Goal: Information Seeking & Learning: Learn about a topic

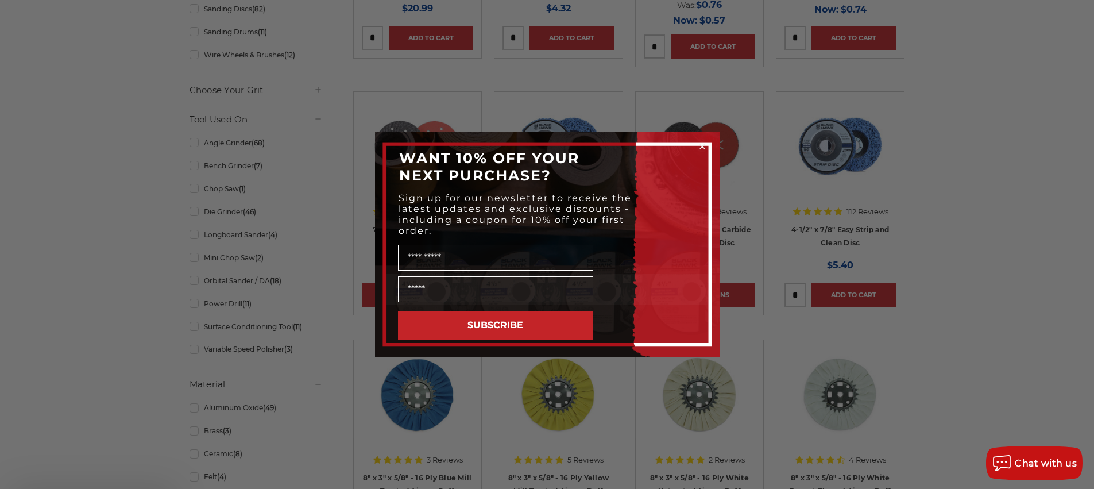
scroll to position [620, 0]
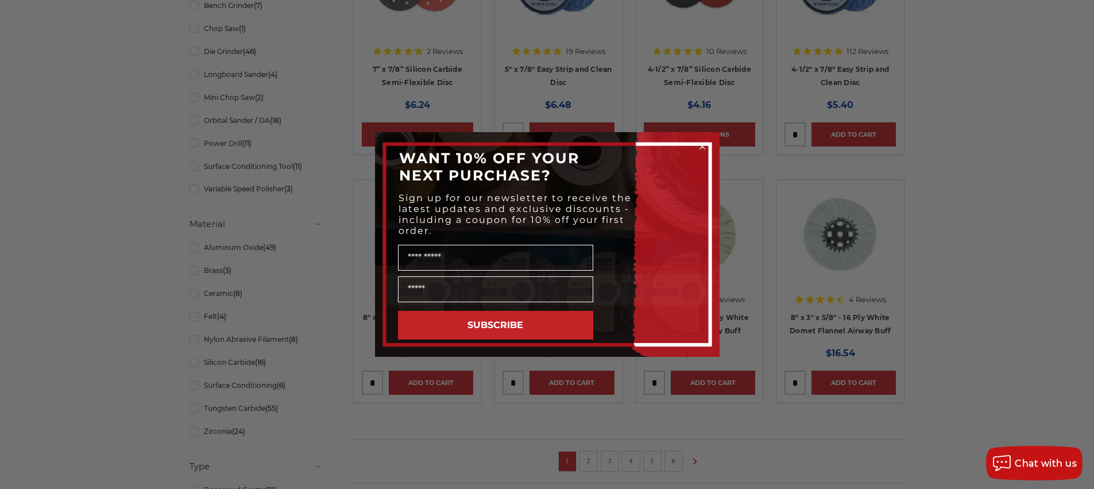
click at [701, 143] on circle "Close dialog" at bounding box center [702, 146] width 11 height 11
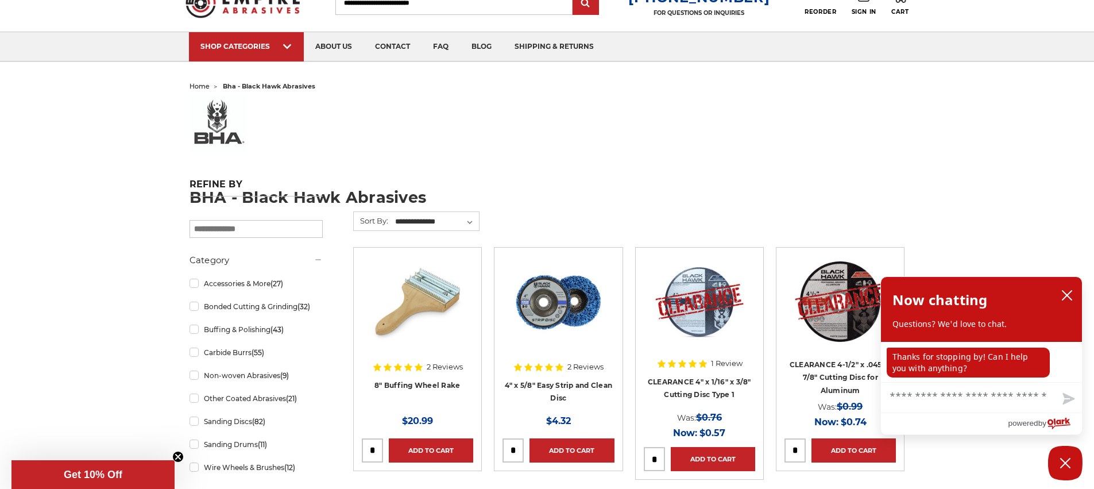
scroll to position [138, 0]
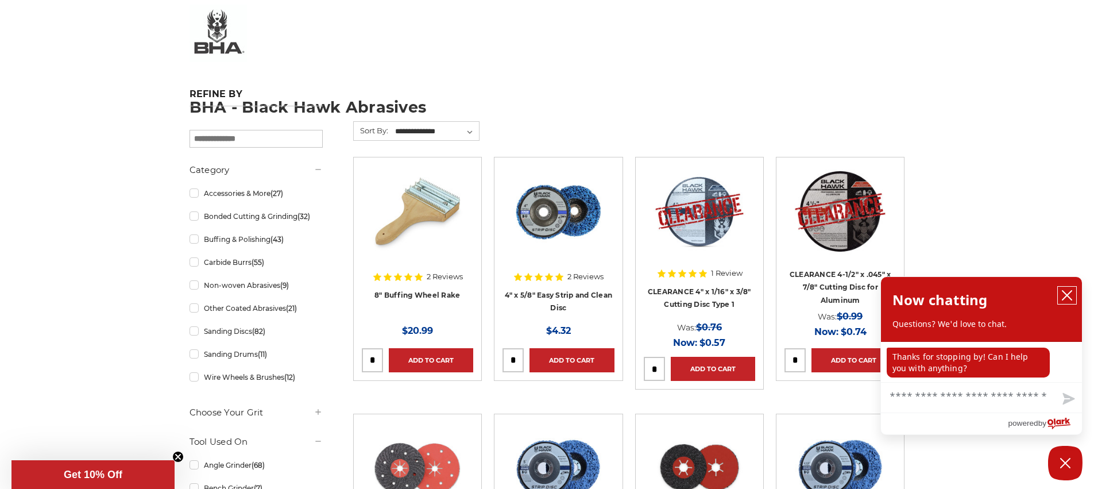
click at [1069, 292] on icon "close chatbox" at bounding box center [1067, 295] width 11 height 11
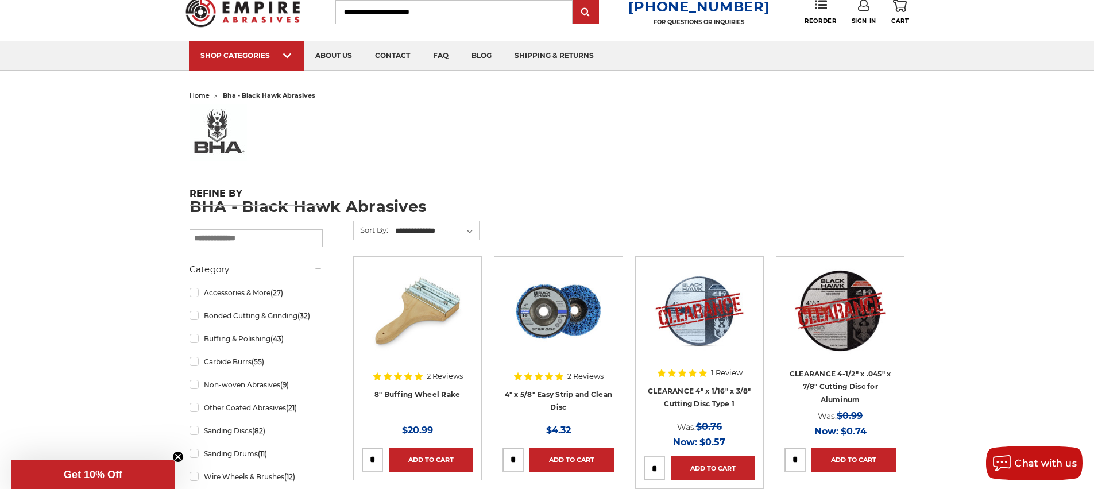
scroll to position [69, 0]
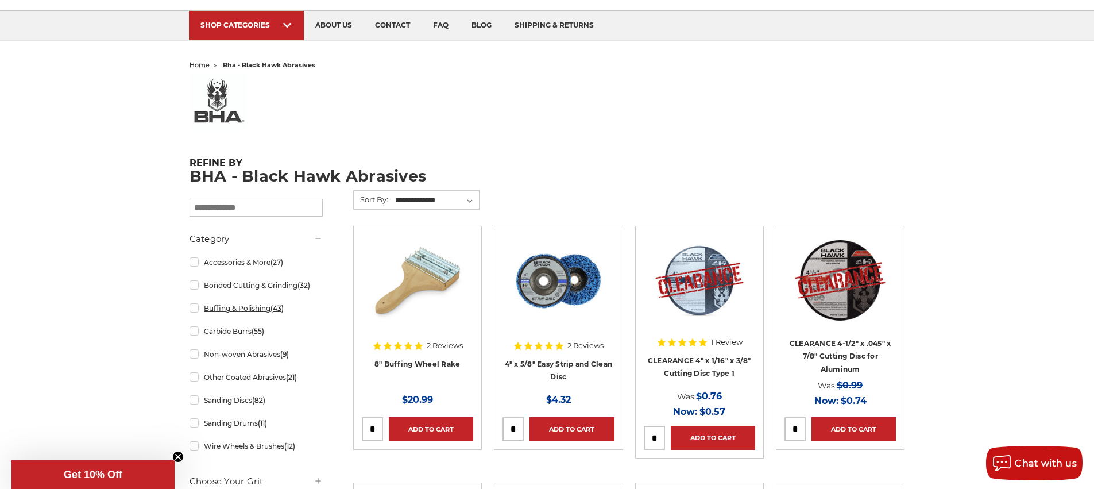
click at [200, 311] on link "Buffing & Polishing (43)" at bounding box center [256, 308] width 133 height 20
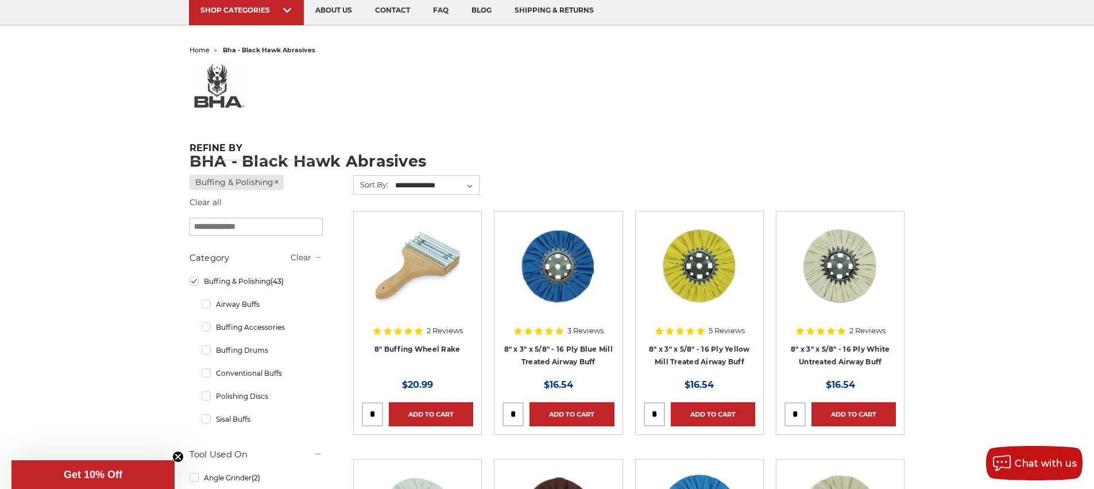
scroll to position [138, 0]
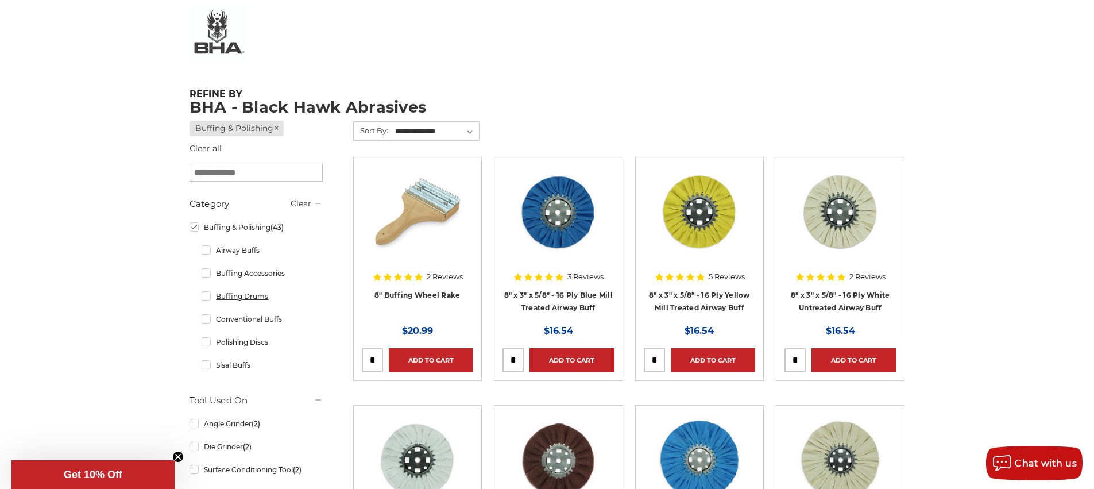
click at [209, 299] on link "Buffing Drums" at bounding box center [262, 296] width 121 height 20
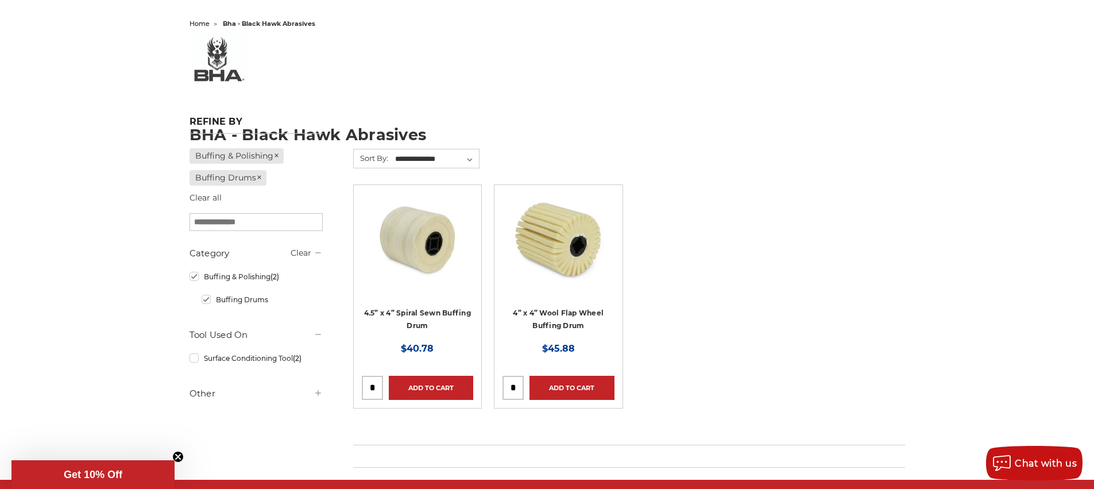
scroll to position [138, 0]
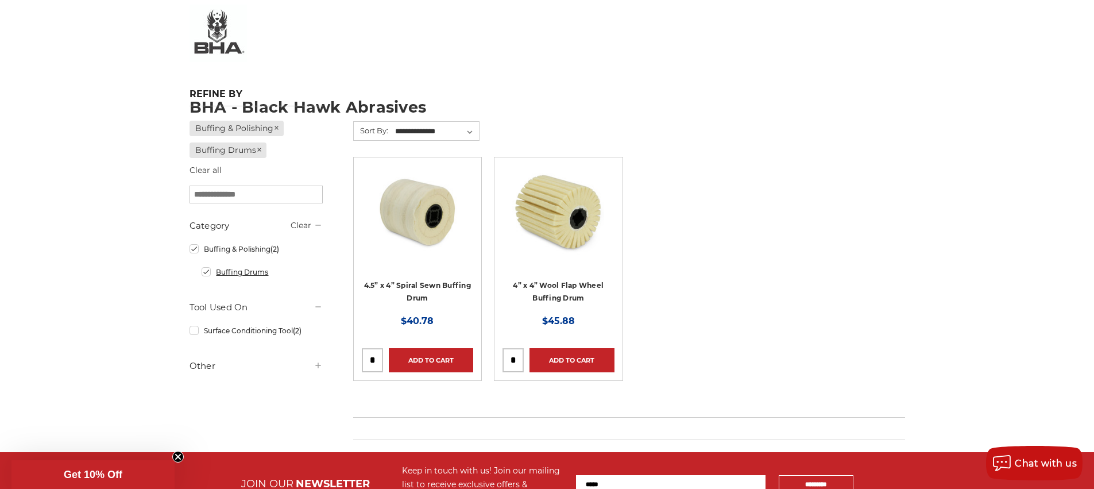
click at [205, 271] on link "Buffing Drums" at bounding box center [262, 272] width 121 height 20
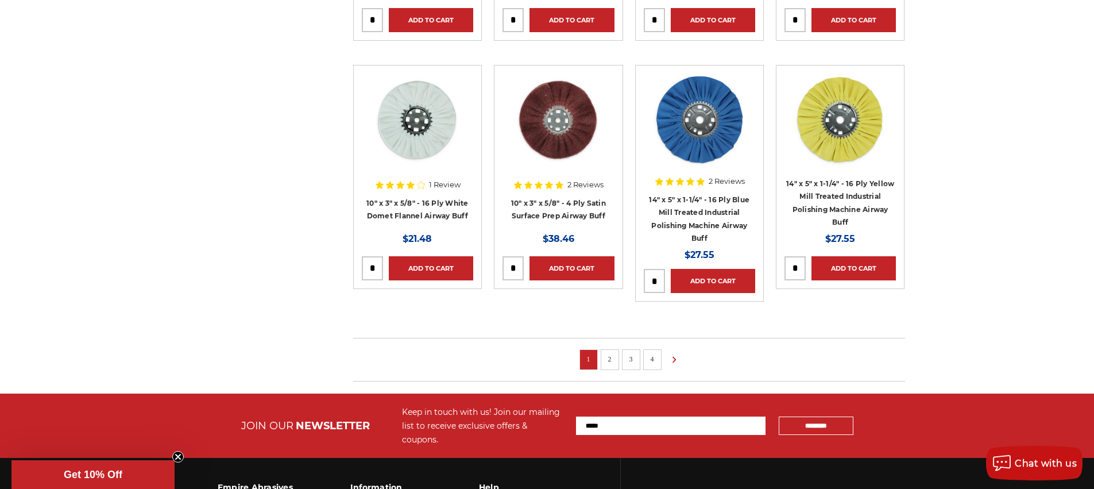
scroll to position [758, 0]
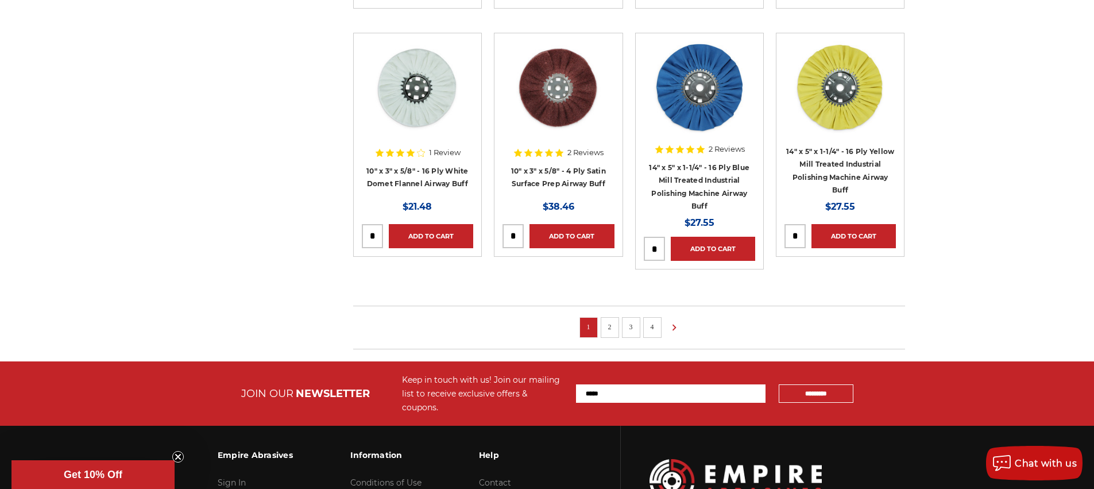
click at [612, 331] on link "2" at bounding box center [609, 327] width 11 height 13
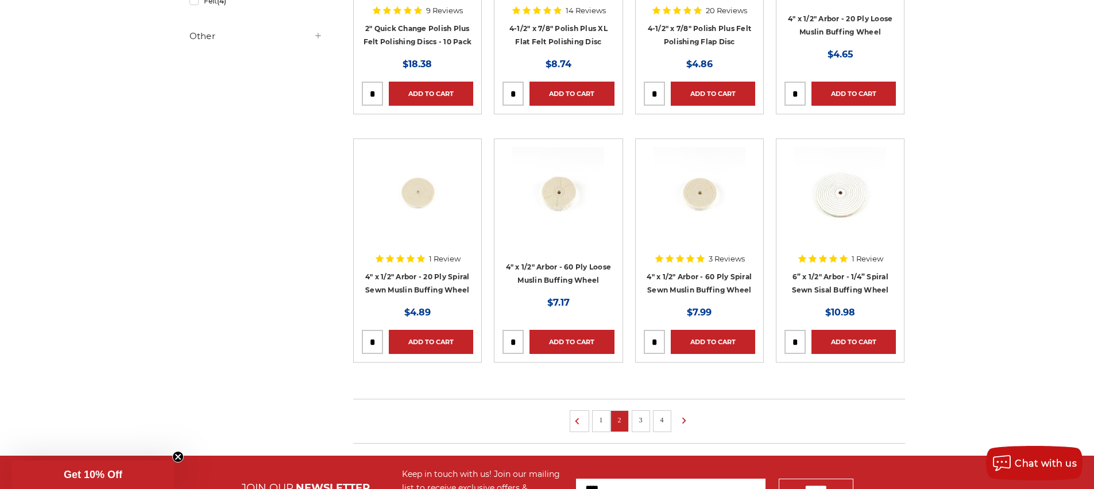
scroll to position [758, 0]
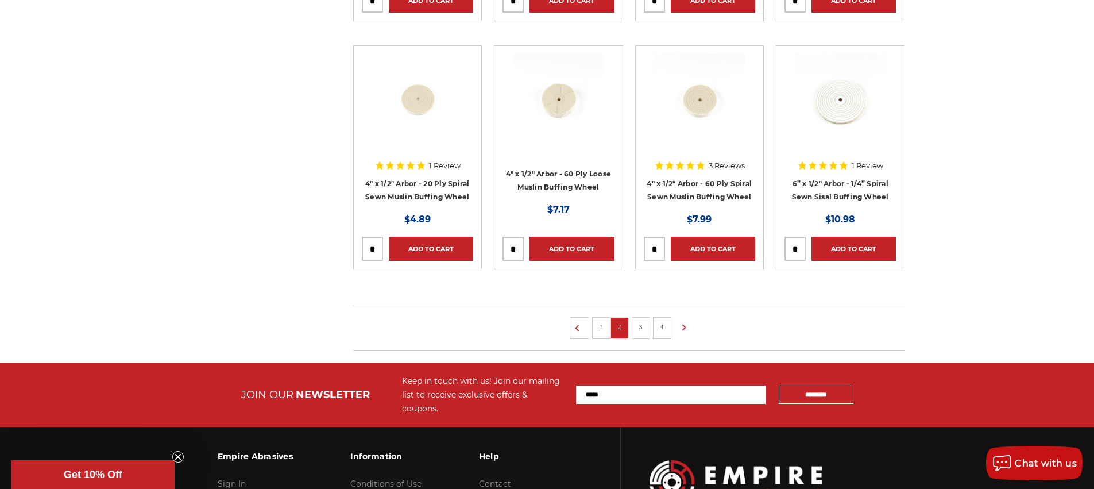
click at [641, 331] on link "3" at bounding box center [640, 327] width 11 height 13
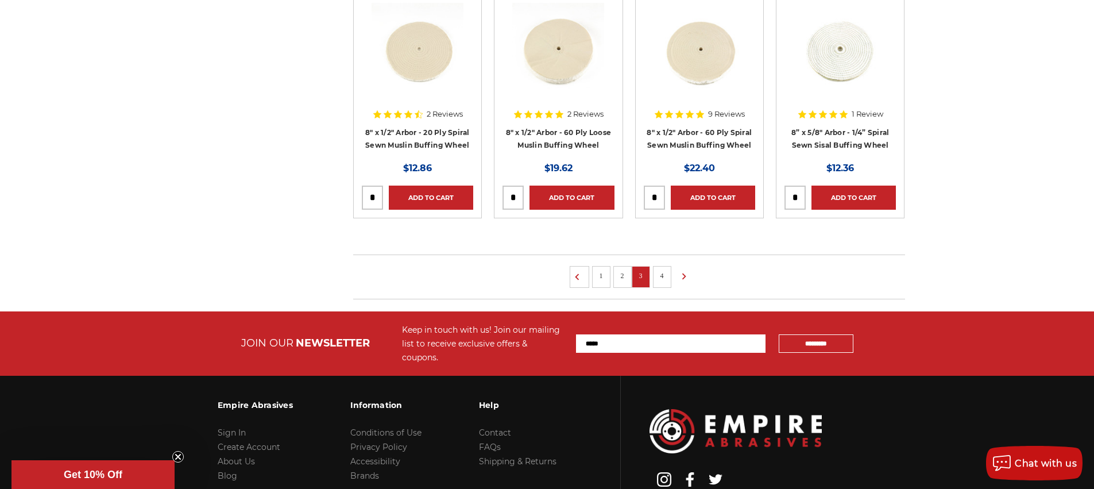
scroll to position [876, 0]
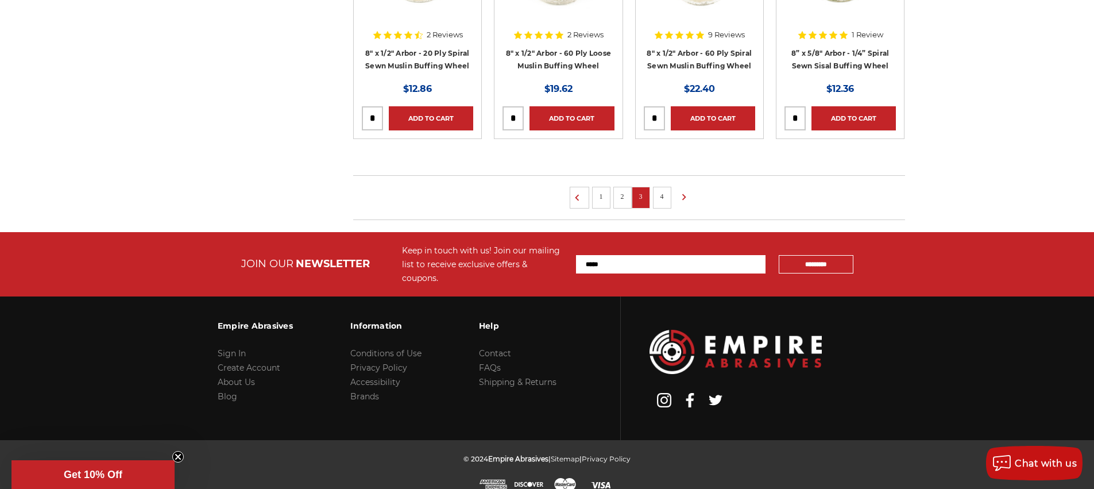
click at [661, 197] on link "4" at bounding box center [662, 196] width 11 height 13
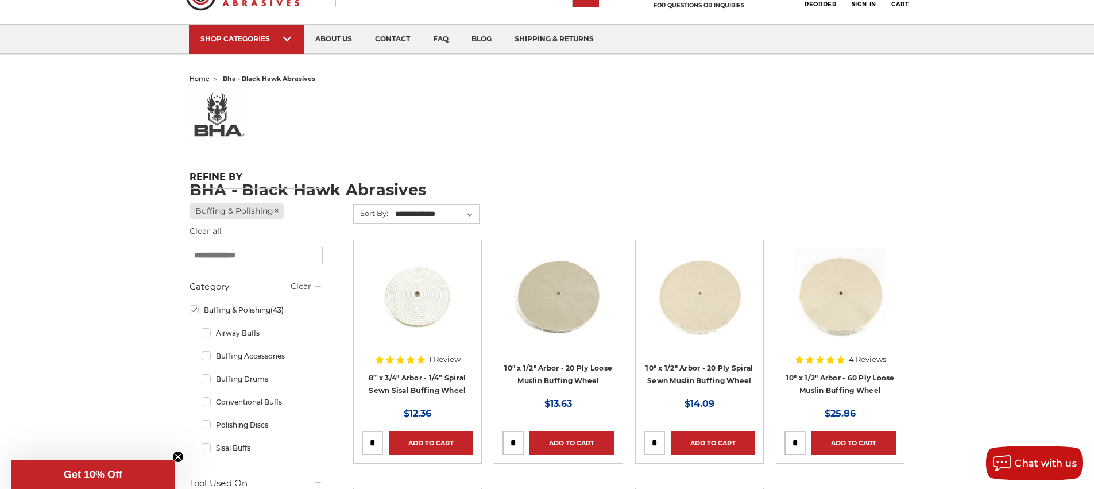
scroll to position [138, 0]
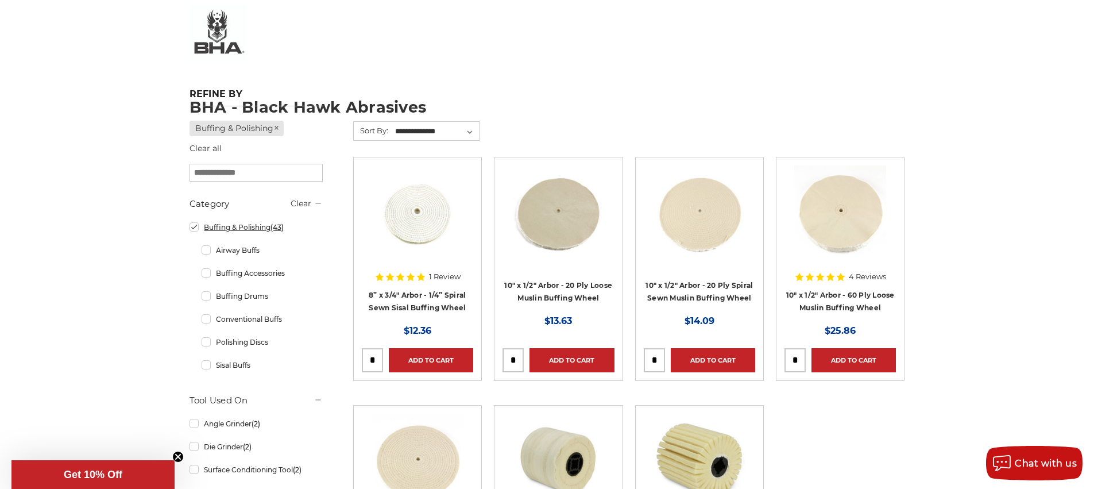
click at [195, 233] on link "Buffing & Polishing (43)" at bounding box center [256, 227] width 133 height 20
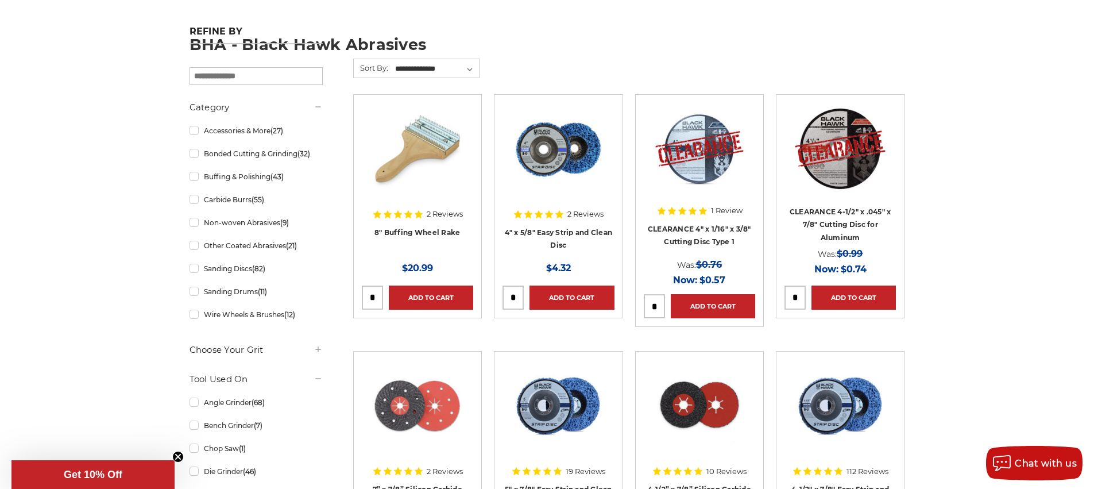
scroll to position [207, 0]
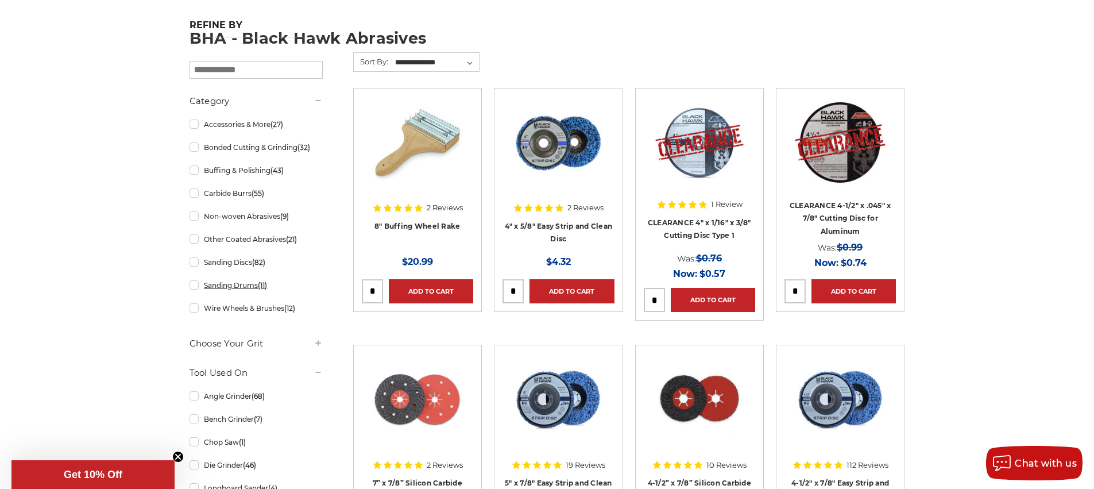
click at [196, 289] on link "Sanding Drums (11)" at bounding box center [256, 285] width 133 height 20
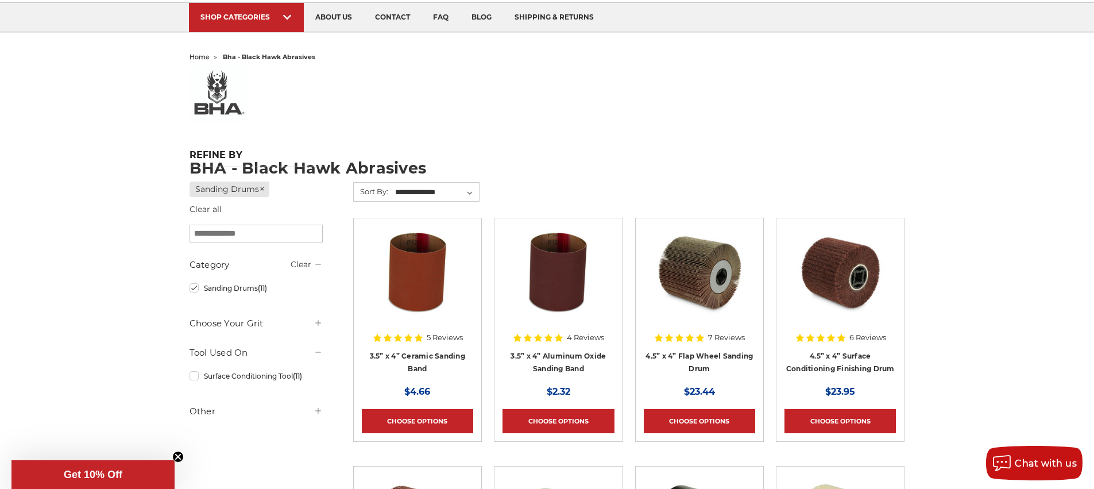
scroll to position [276, 0]
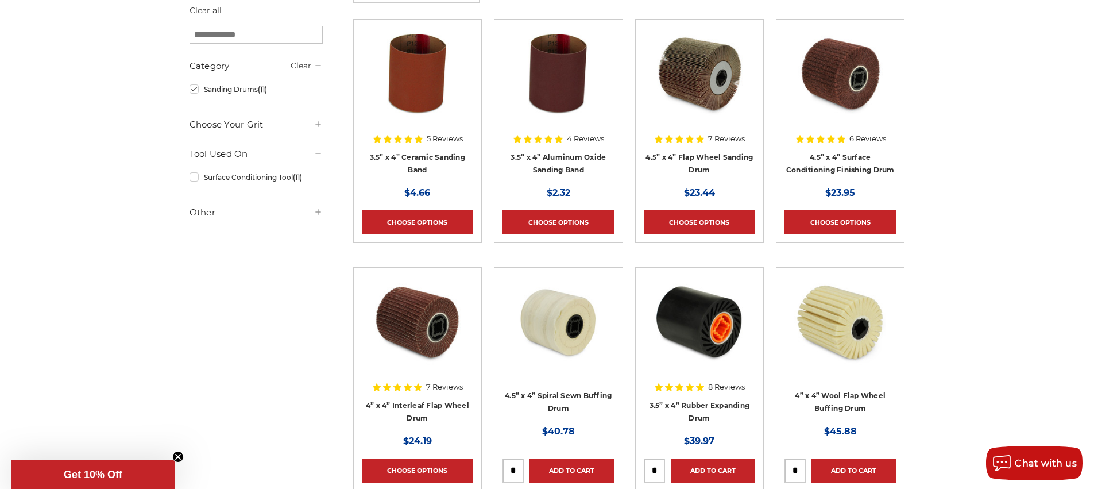
click at [195, 90] on link "Sanding Drums (11)" at bounding box center [256, 89] width 133 height 20
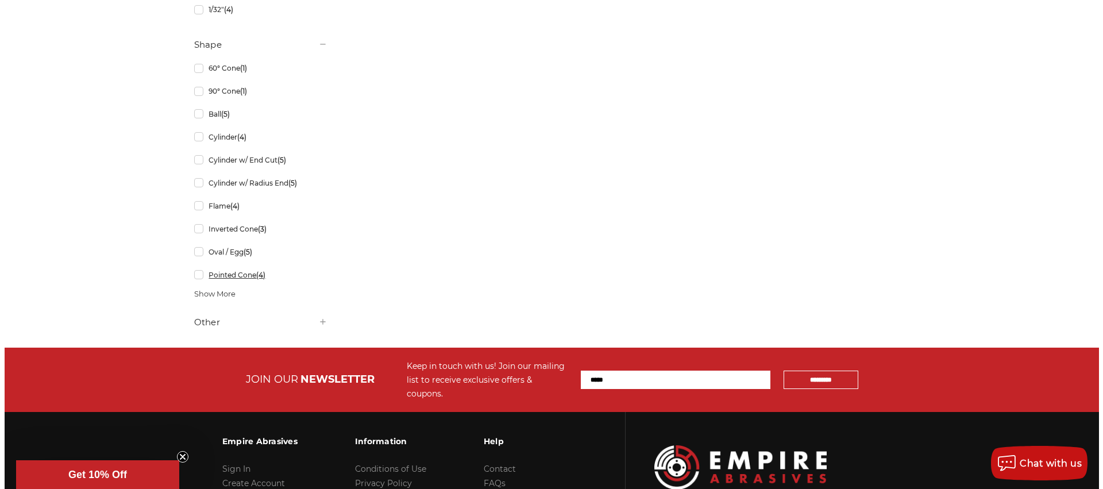
scroll to position [1517, 0]
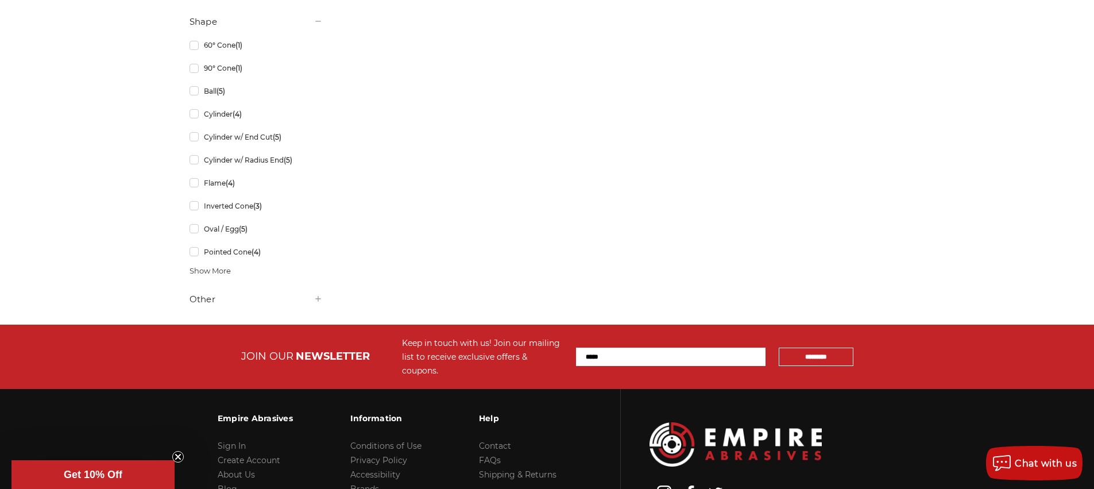
click at [207, 272] on span "Show More" at bounding box center [210, 270] width 41 height 11
